Goal: Use online tool/utility: Utilize a website feature to perform a specific function

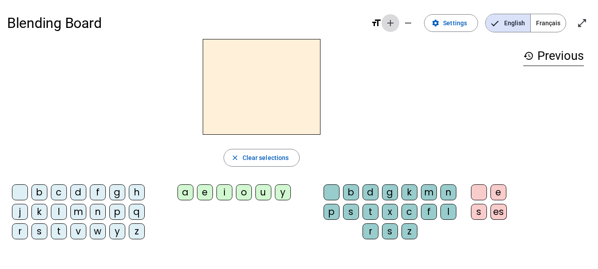
click at [390, 24] on mat-icon "add" at bounding box center [390, 23] width 11 height 11
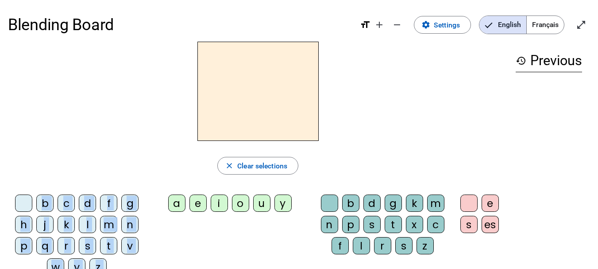
drag, startPoint x: 172, startPoint y: 208, endPoint x: 246, endPoint y: 73, distance: 153.5
click at [246, 73] on div "close Clear selections b c d f g h j k l m n p q r s t v w y z a e i o u y b d …" at bounding box center [258, 163] width 500 height 242
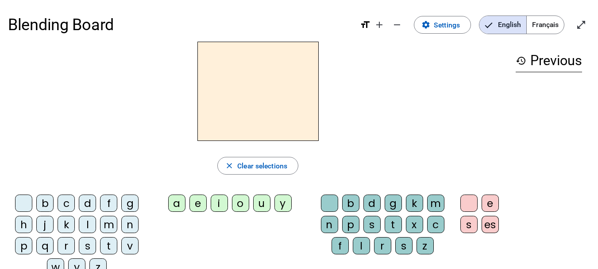
click at [191, 177] on div "close Clear selections b c d f g h j k l m n p q r s t v w y z a e i o u y b d …" at bounding box center [258, 163] width 500 height 242
click at [177, 203] on div "a" at bounding box center [176, 202] width 17 height 17
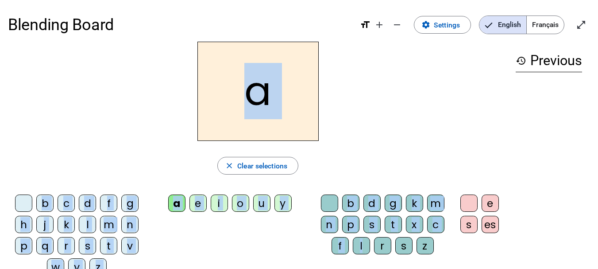
drag, startPoint x: 361, startPoint y: 248, endPoint x: 243, endPoint y: 112, distance: 181.0
click at [243, 112] on div "a close Clear selections b c d f g h j k l m n p q r s t v w y z a e i o u y b …" at bounding box center [258, 163] width 500 height 242
click at [252, 165] on span "Clear selections" at bounding box center [262, 166] width 50 height 12
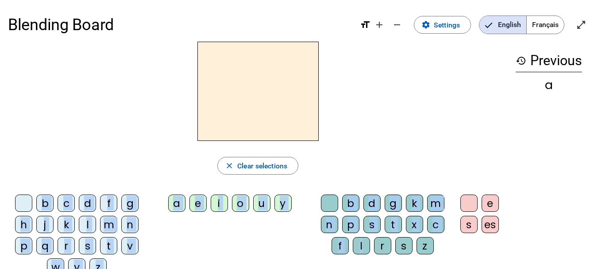
click at [360, 250] on div "l" at bounding box center [361, 245] width 17 height 17
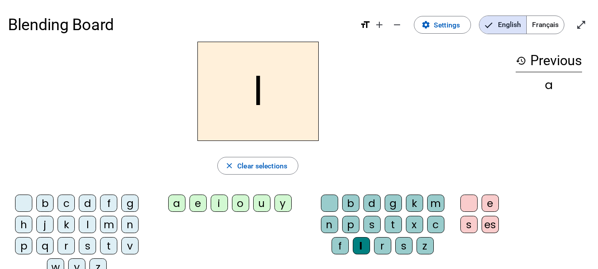
click at [175, 207] on div "a" at bounding box center [176, 202] width 17 height 17
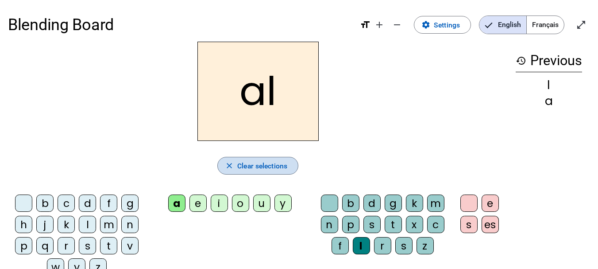
click at [261, 164] on span "Clear selections" at bounding box center [262, 166] width 50 height 12
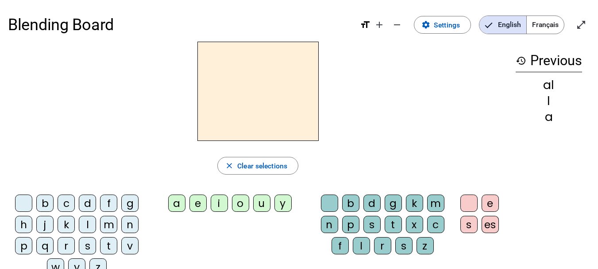
click at [89, 227] on div "l" at bounding box center [87, 224] width 17 height 17
click at [172, 206] on div "a" at bounding box center [176, 202] width 17 height 17
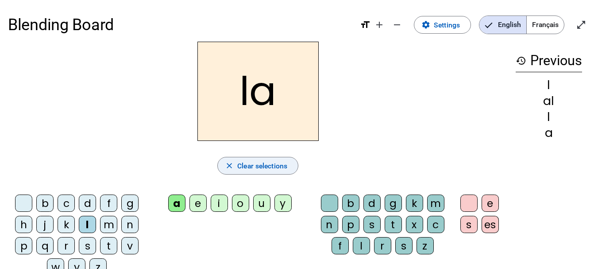
click at [257, 165] on span "Clear selections" at bounding box center [262, 166] width 50 height 12
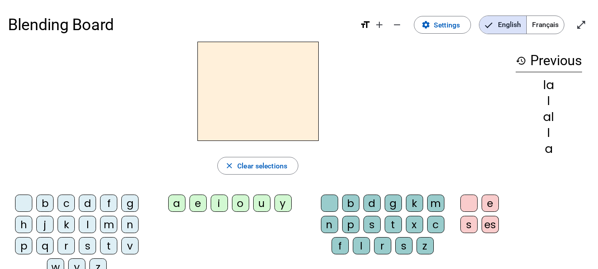
click at [108, 226] on div "m" at bounding box center [108, 224] width 17 height 17
click at [173, 206] on div "a" at bounding box center [176, 202] width 17 height 17
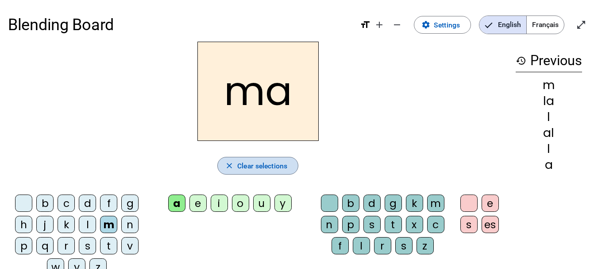
click at [268, 172] on span "button" at bounding box center [258, 165] width 80 height 21
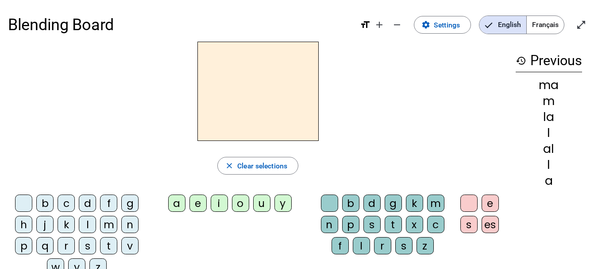
click at [89, 246] on div "s" at bounding box center [87, 245] width 17 height 17
click at [174, 205] on div "a" at bounding box center [176, 202] width 17 height 17
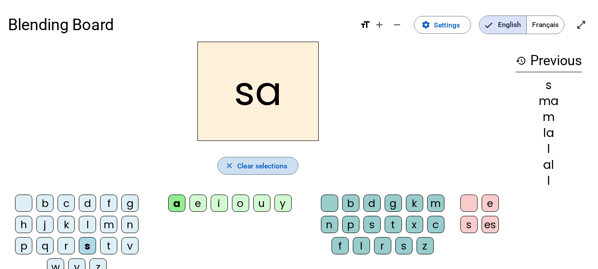
click at [265, 162] on span "Clear selections" at bounding box center [262, 166] width 50 height 12
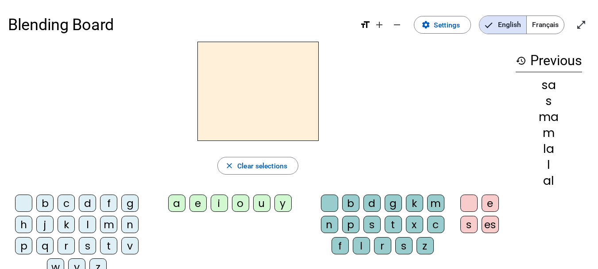
click at [111, 247] on div "t" at bounding box center [108, 245] width 17 height 17
click at [172, 201] on div "a" at bounding box center [176, 202] width 17 height 17
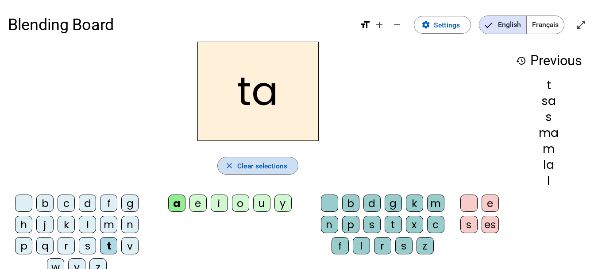
click at [248, 162] on span "Clear selections" at bounding box center [262, 166] width 50 height 12
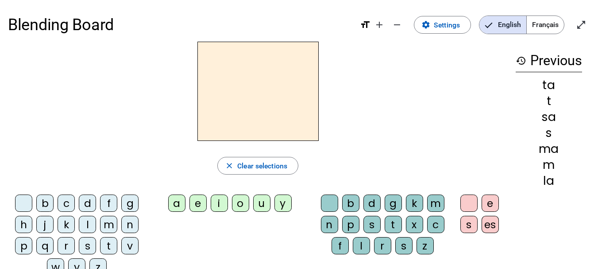
click at [132, 224] on div "n" at bounding box center [129, 224] width 17 height 17
click at [176, 201] on div "a" at bounding box center [176, 202] width 17 height 17
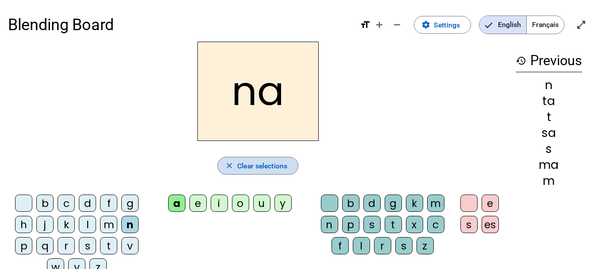
click at [273, 170] on span "Clear selections" at bounding box center [262, 166] width 50 height 12
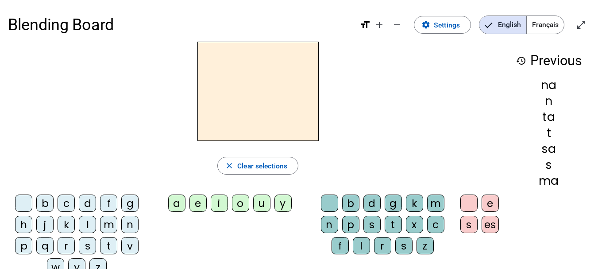
click at [109, 245] on div "t" at bounding box center [108, 245] width 17 height 17
click at [177, 203] on div "a" at bounding box center [176, 202] width 17 height 17
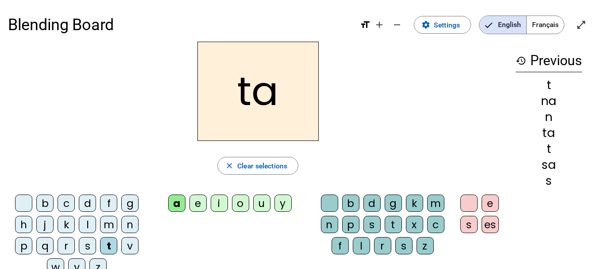
click at [350, 222] on div "p" at bounding box center [350, 224] width 17 height 17
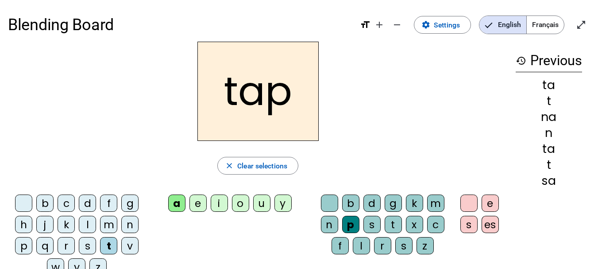
click at [224, 202] on div "i" at bounding box center [219, 202] width 17 height 17
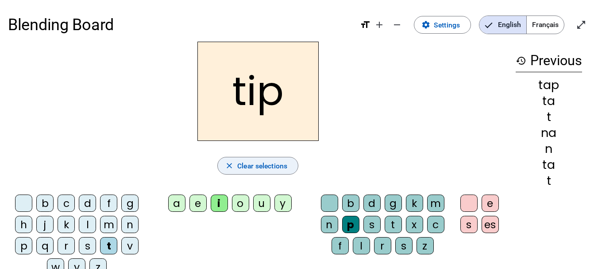
click at [257, 160] on span "Clear selections" at bounding box center [262, 166] width 50 height 12
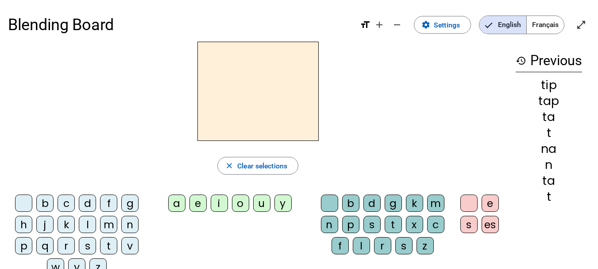
click at [108, 243] on div "t" at bounding box center [108, 245] width 17 height 17
click at [173, 205] on div "a" at bounding box center [176, 202] width 17 height 17
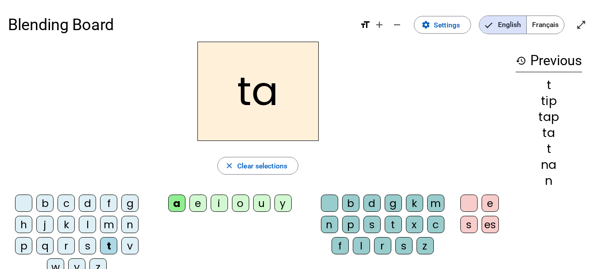
click at [350, 225] on div "p" at bounding box center [350, 224] width 17 height 17
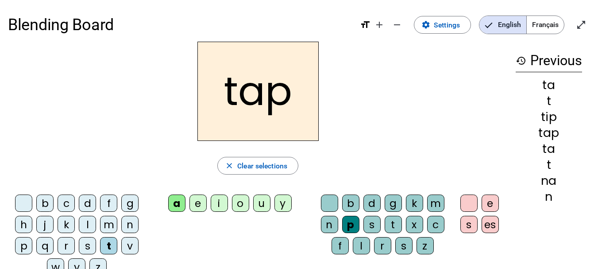
click at [219, 204] on div "i" at bounding box center [219, 202] width 17 height 17
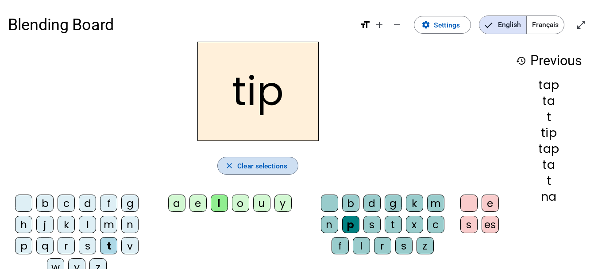
click at [269, 163] on span "Clear selections" at bounding box center [262, 166] width 50 height 12
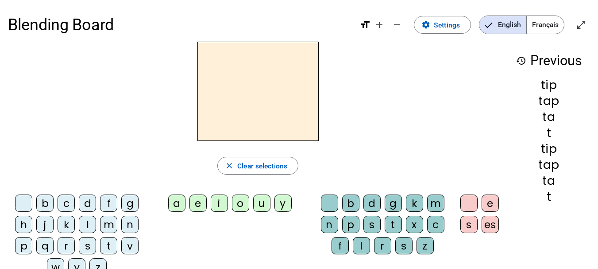
click at [168, 224] on div "b c d f g h j k l m n p q r s t v w y z a e i o u y b d g k m n p s t x c f l r…" at bounding box center [258, 236] width 500 height 93
